Goal: Navigation & Orientation: Understand site structure

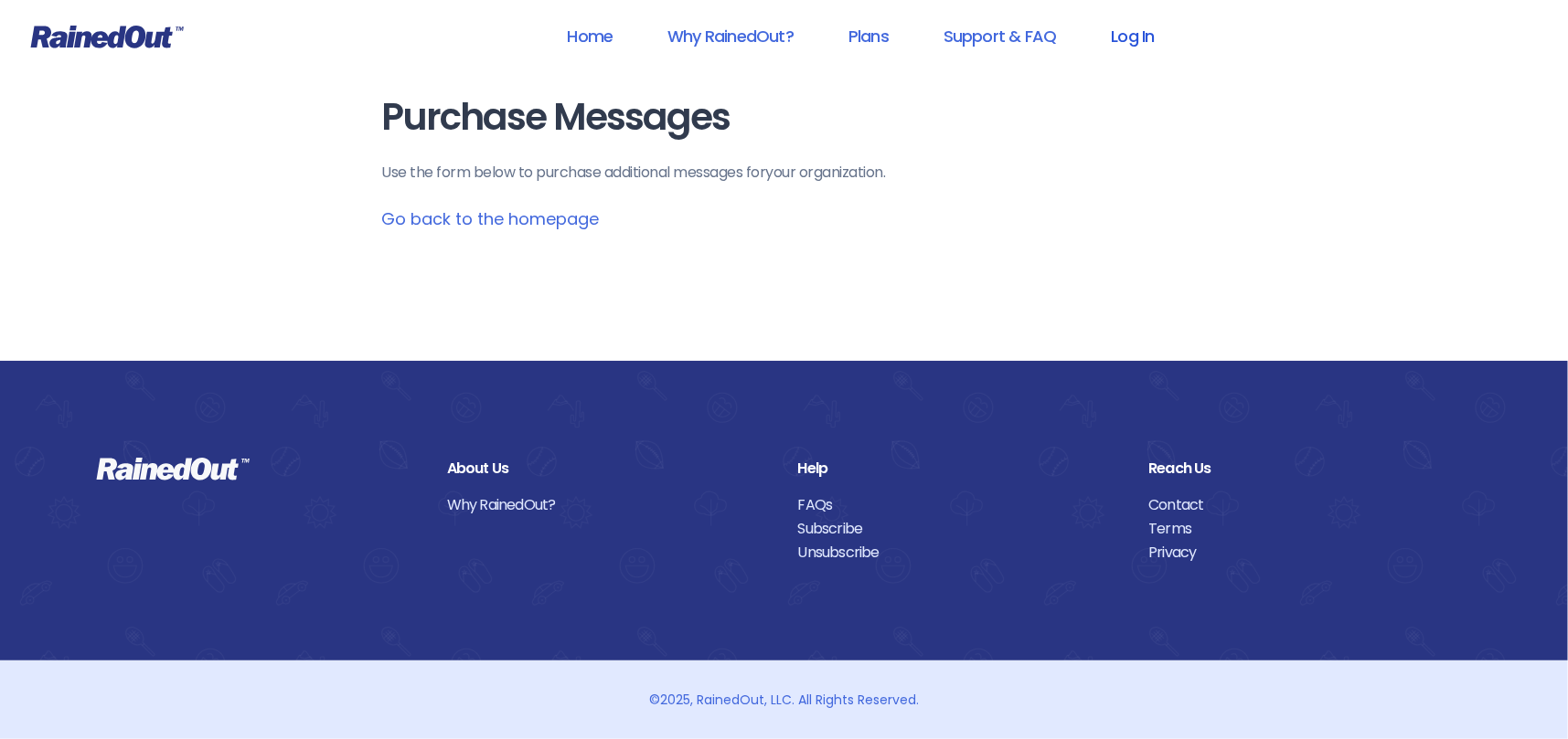
click at [1128, 36] on link "Log In" at bounding box center [1132, 36] width 90 height 41
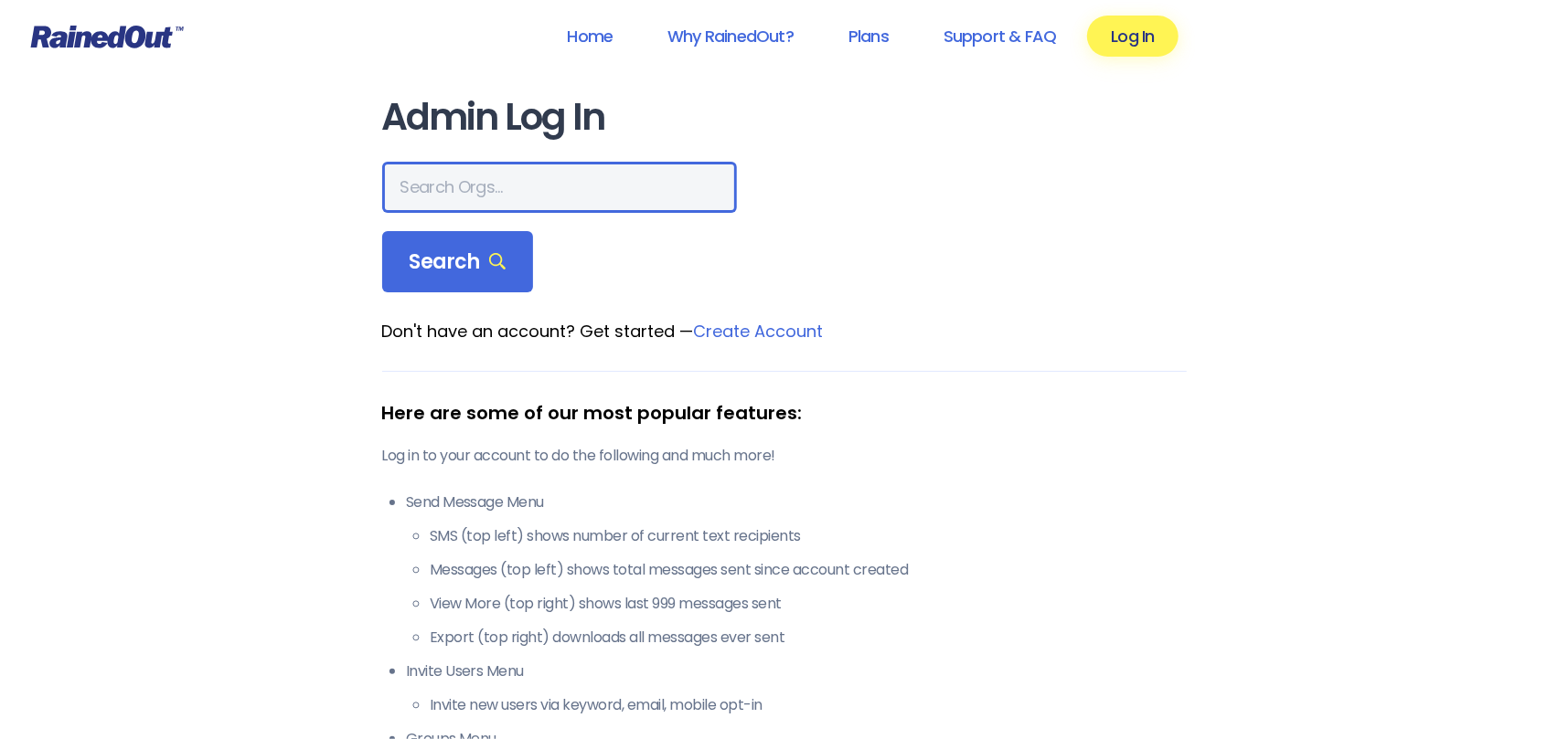
click at [457, 191] on input "text" at bounding box center [559, 187] width 355 height 52
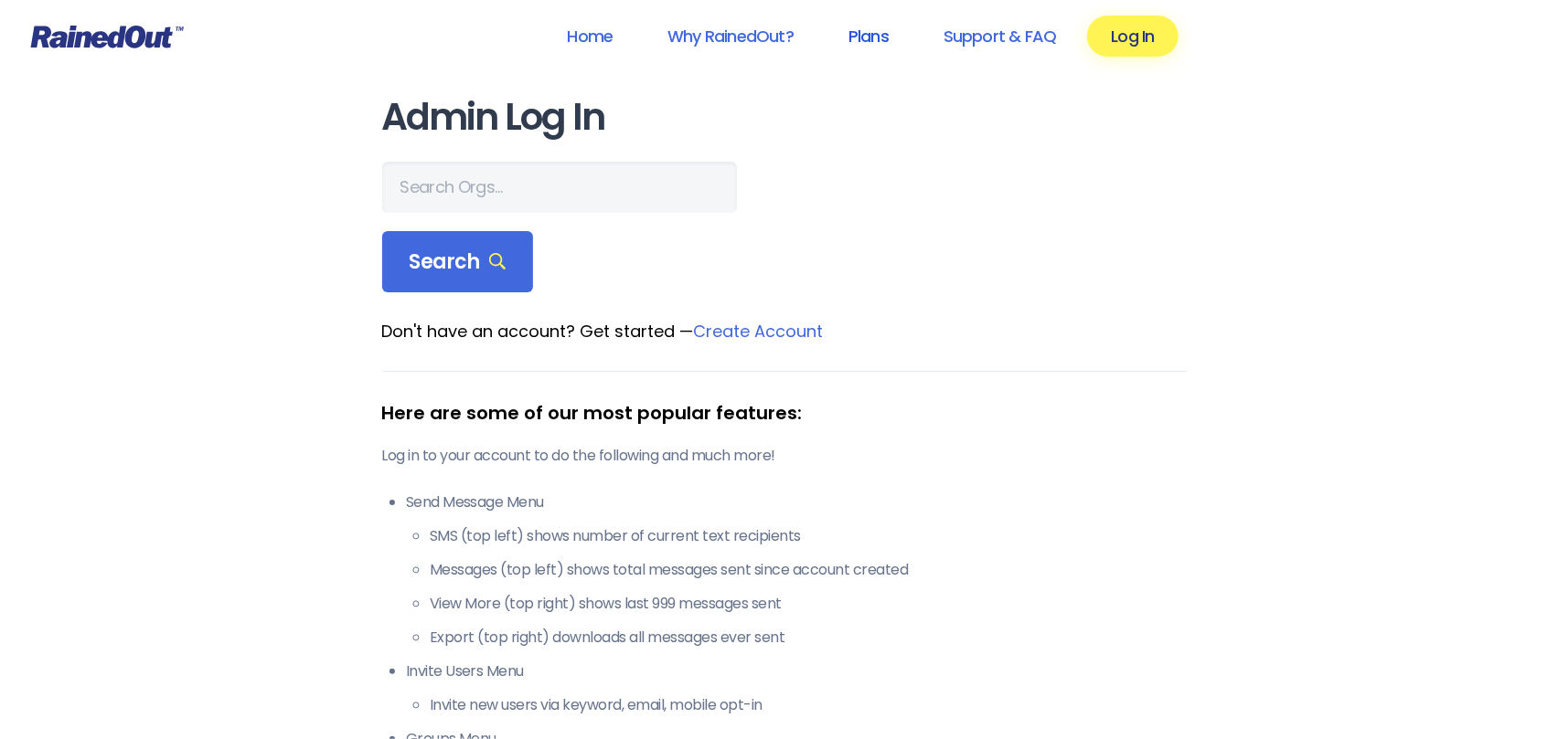
click at [860, 36] on link "Plans" at bounding box center [868, 36] width 88 height 41
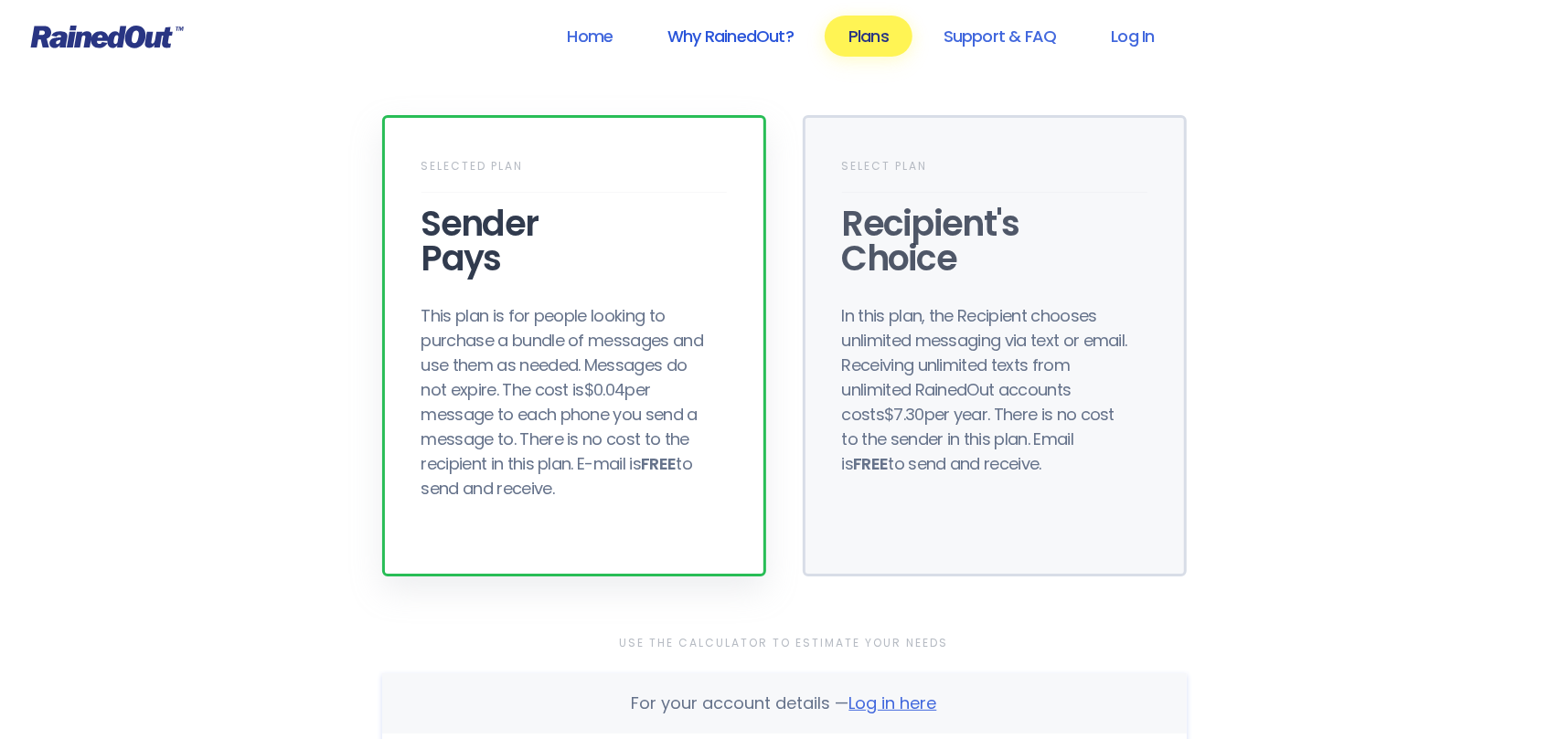
click at [708, 33] on link "Why RainedOut?" at bounding box center [729, 36] width 173 height 41
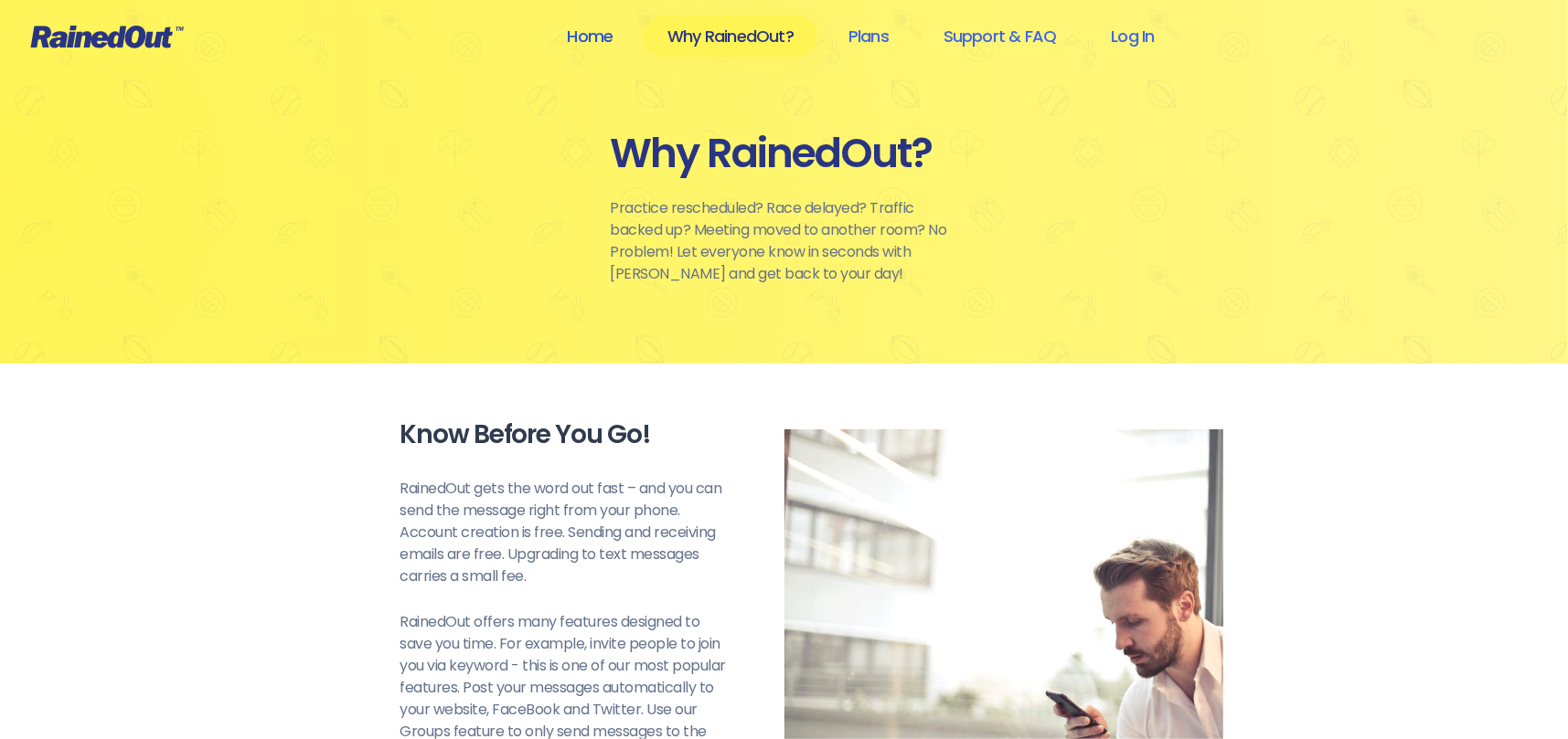
click at [585, 45] on link "Home" at bounding box center [590, 36] width 93 height 41
